Goal: Transaction & Acquisition: Book appointment/travel/reservation

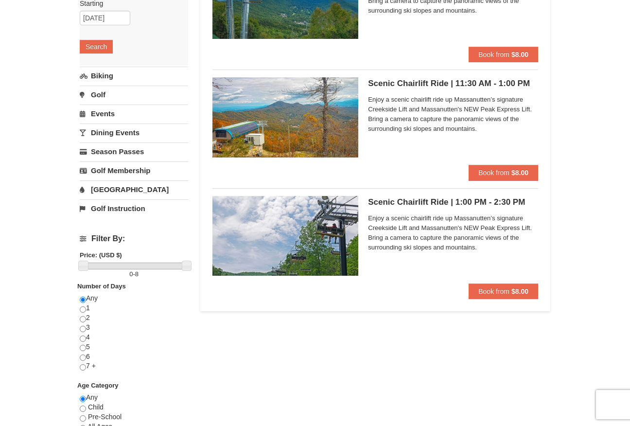
scroll to position [49, 0]
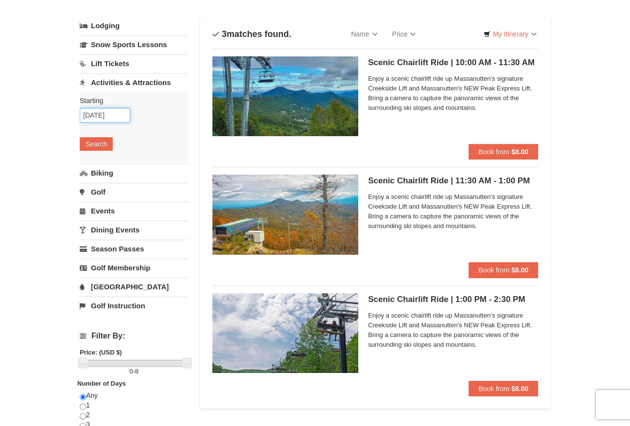
click at [93, 113] on input "11/01/2025" at bounding box center [105, 115] width 51 height 15
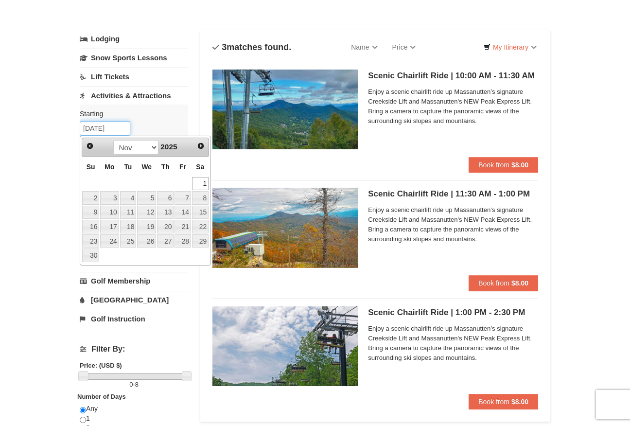
scroll to position [0, 0]
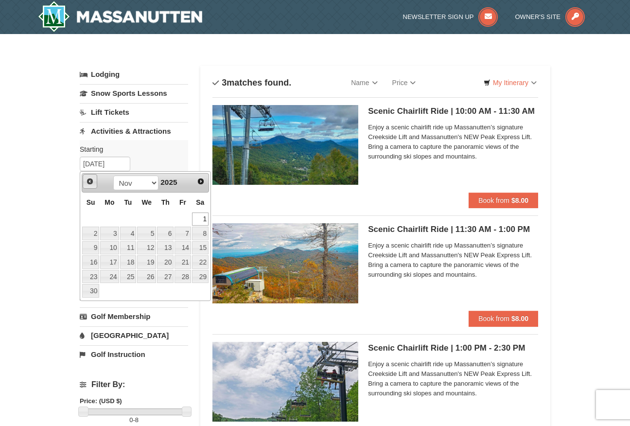
click at [89, 182] on span "Prev" at bounding box center [90, 181] width 8 height 8
click at [89, 262] on link "19" at bounding box center [90, 262] width 17 height 14
type input "[DATE]"
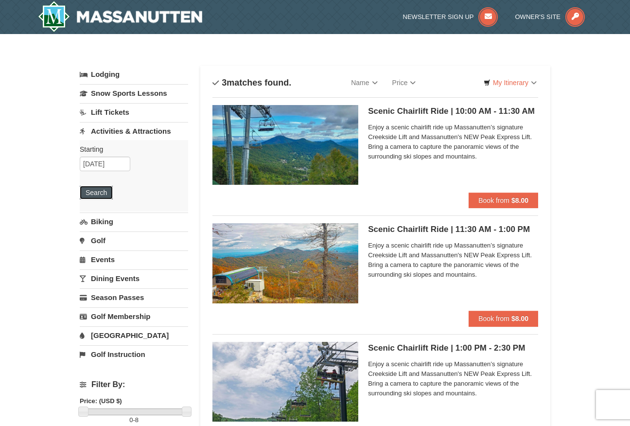
click at [95, 193] on button "Search" at bounding box center [96, 193] width 33 height 14
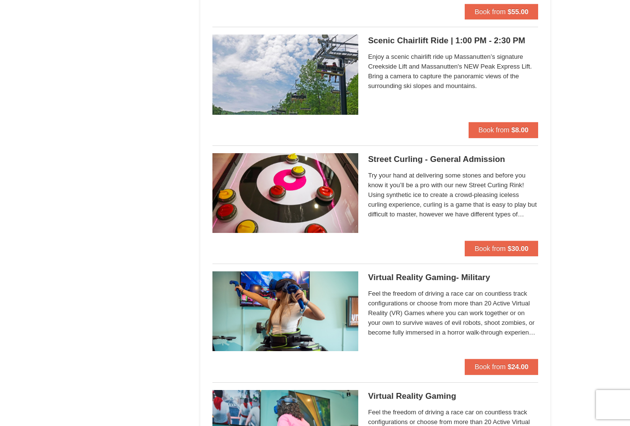
scroll to position [1560, 0]
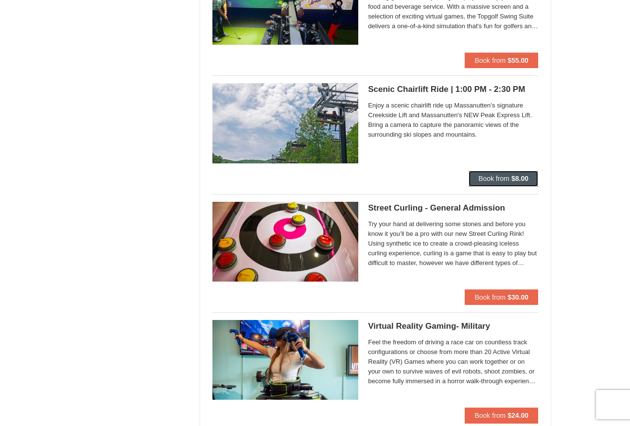
click at [495, 176] on span "Book from" at bounding box center [493, 179] width 31 height 8
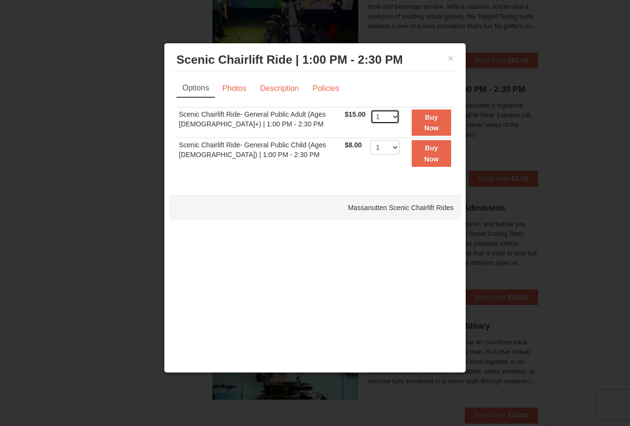
select select "2"
click at [432, 124] on strong "Buy Now" at bounding box center [431, 122] width 15 height 18
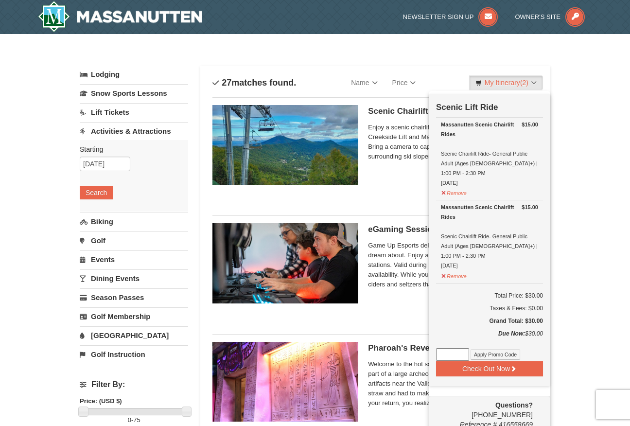
scroll to position [3, 0]
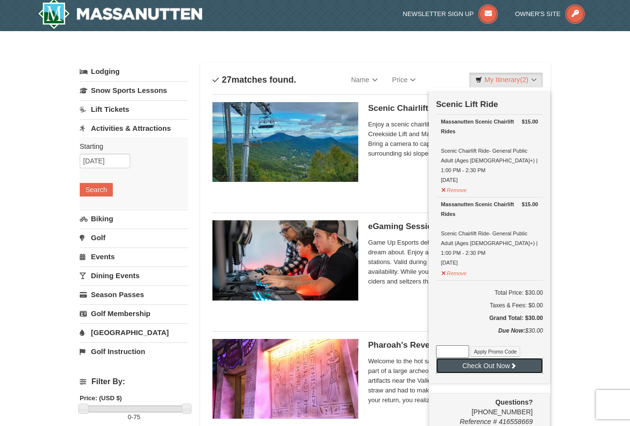
click at [514, 362] on icon at bounding box center [513, 365] width 7 height 7
